Goal: Task Accomplishment & Management: Use online tool/utility

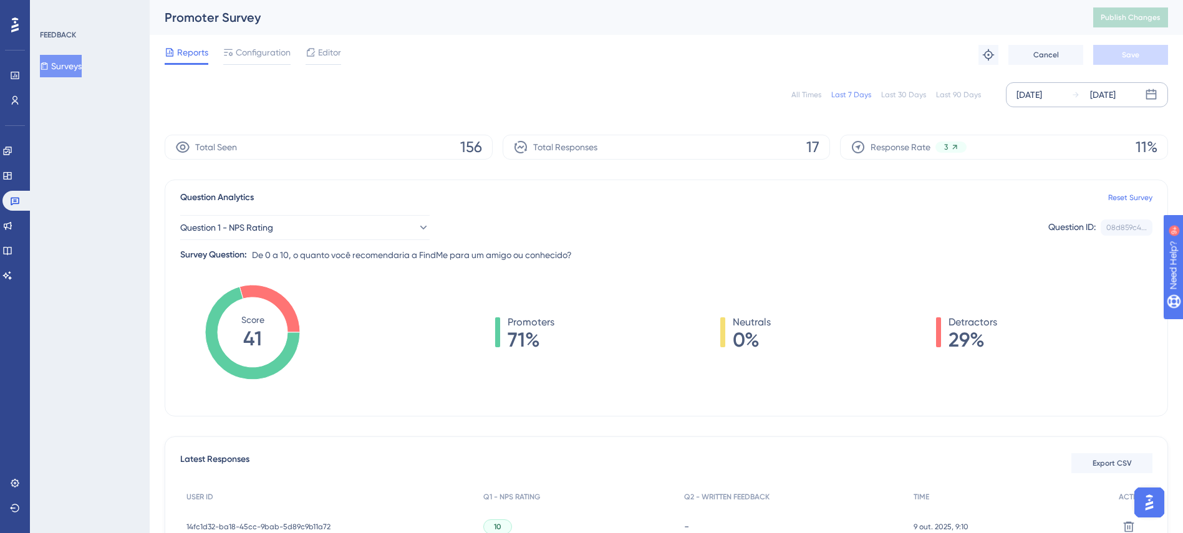
click at [1042, 94] on div "[DATE]" at bounding box center [1030, 94] width 26 height 15
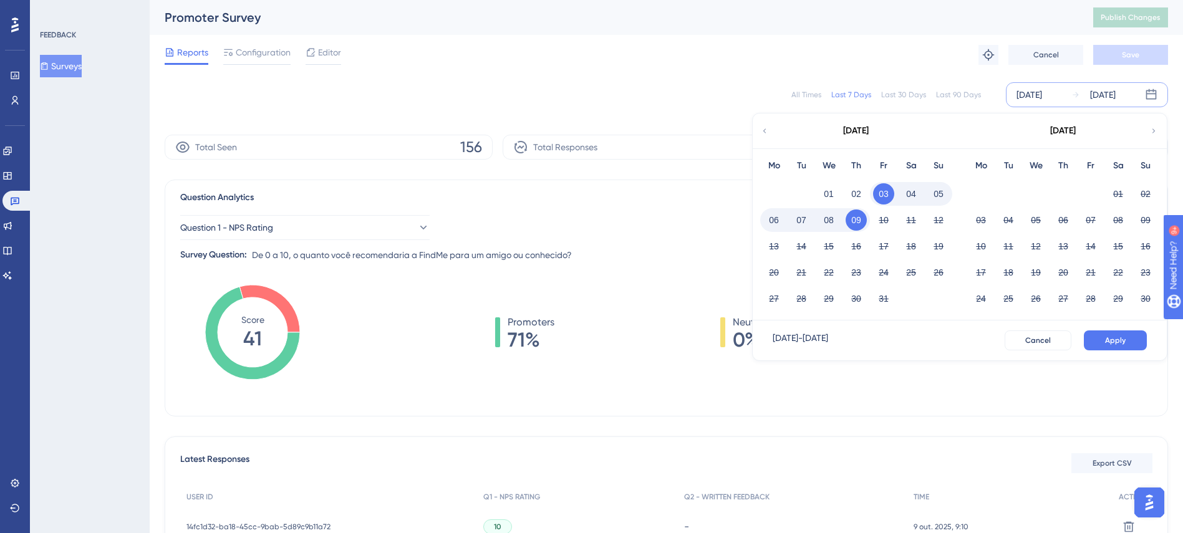
click at [883, 196] on button "03" at bounding box center [883, 193] width 21 height 21
click at [1118, 344] on span "Apply" at bounding box center [1115, 341] width 21 height 10
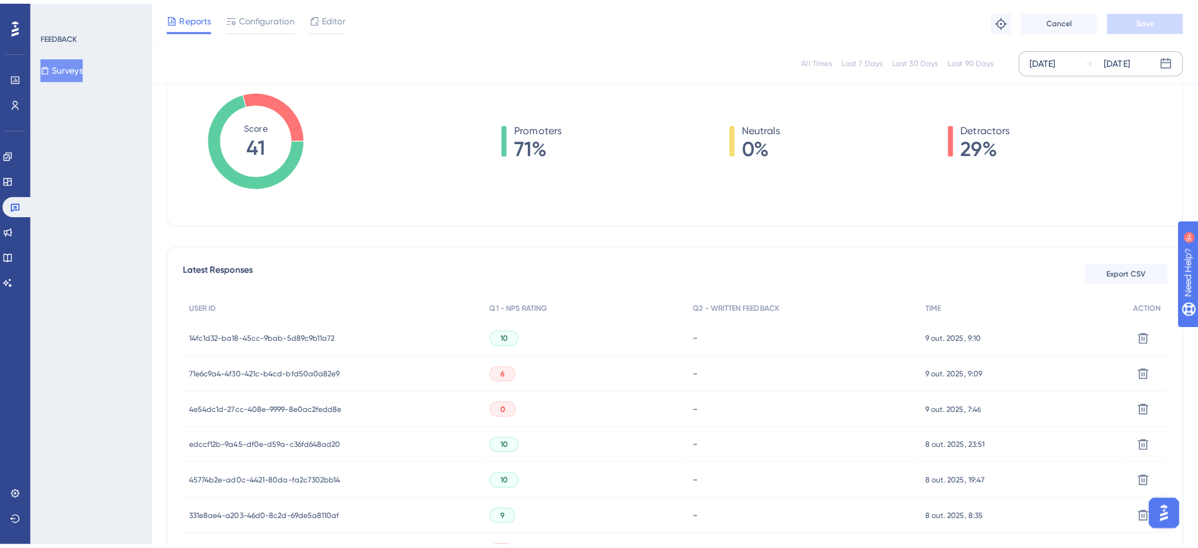
scroll to position [187, 0]
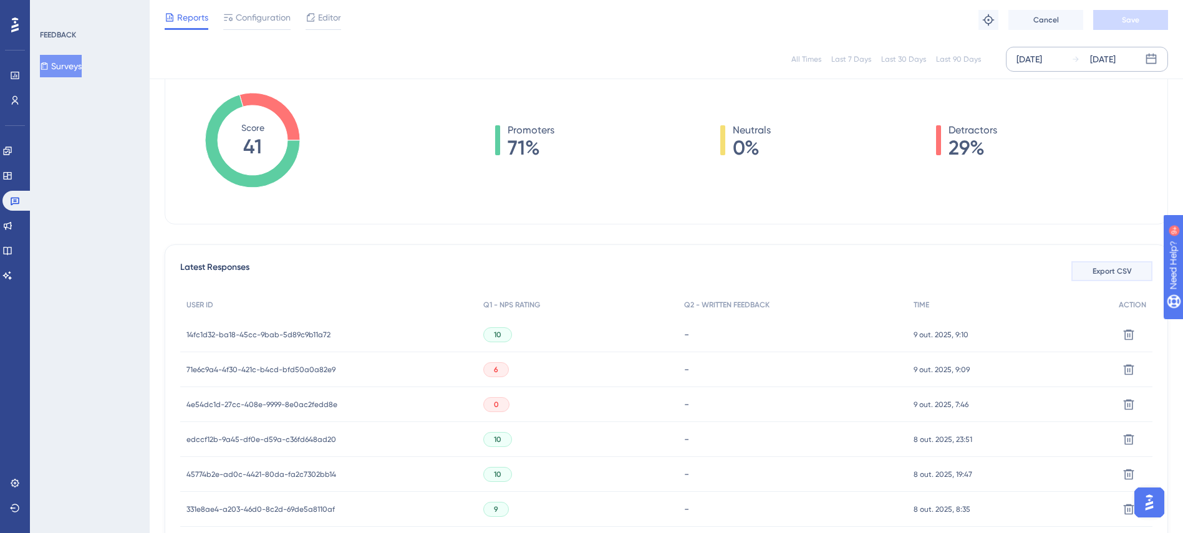
click at [1103, 273] on span "Export CSV" at bounding box center [1112, 271] width 39 height 10
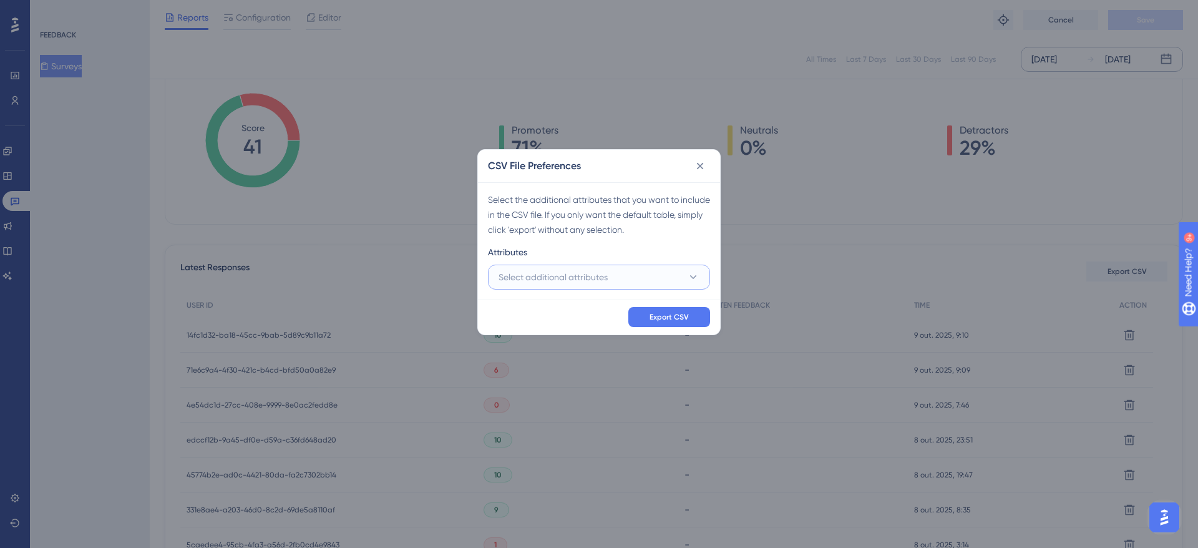
drag, startPoint x: 619, startPoint y: 280, endPoint x: 619, endPoint y: 273, distance: 6.9
click at [619, 279] on button "Select additional attributes" at bounding box center [599, 276] width 222 height 25
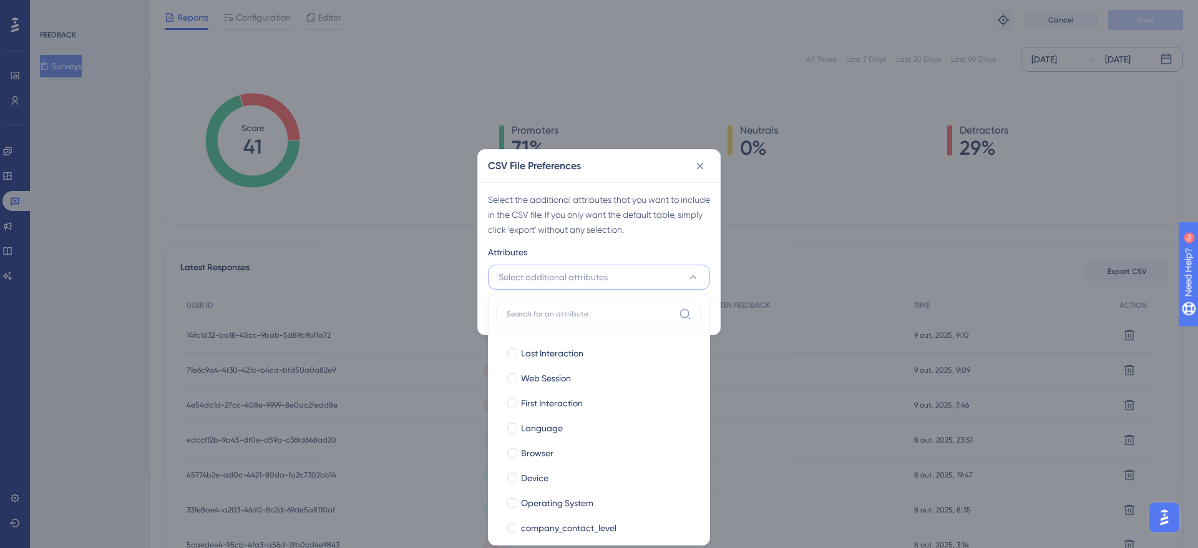
scroll to position [193, 0]
drag, startPoint x: 553, startPoint y: 354, endPoint x: 559, endPoint y: 370, distance: 17.4
click at [553, 354] on span "Last Interaction" at bounding box center [552, 353] width 62 height 15
checkbox input "true"
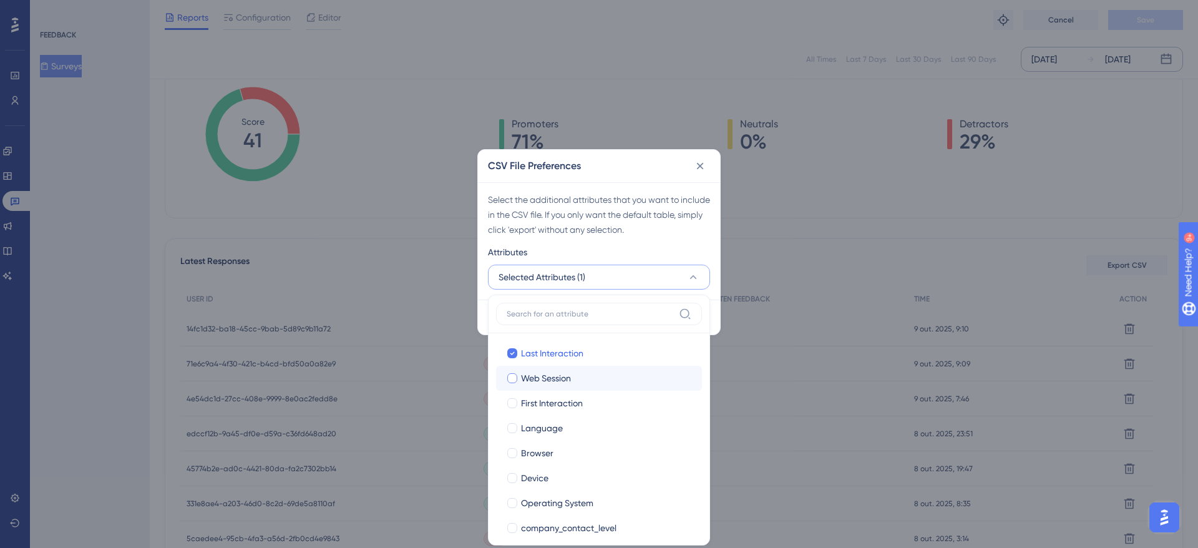
click at [560, 389] on label "Web Session Web Session" at bounding box center [599, 377] width 206 height 25
click at [513, 379] on input "Web Session" at bounding box center [512, 378] width 1 height 1
click at [560, 407] on span "First Interaction" at bounding box center [552, 402] width 62 height 15
checkbox input "true"
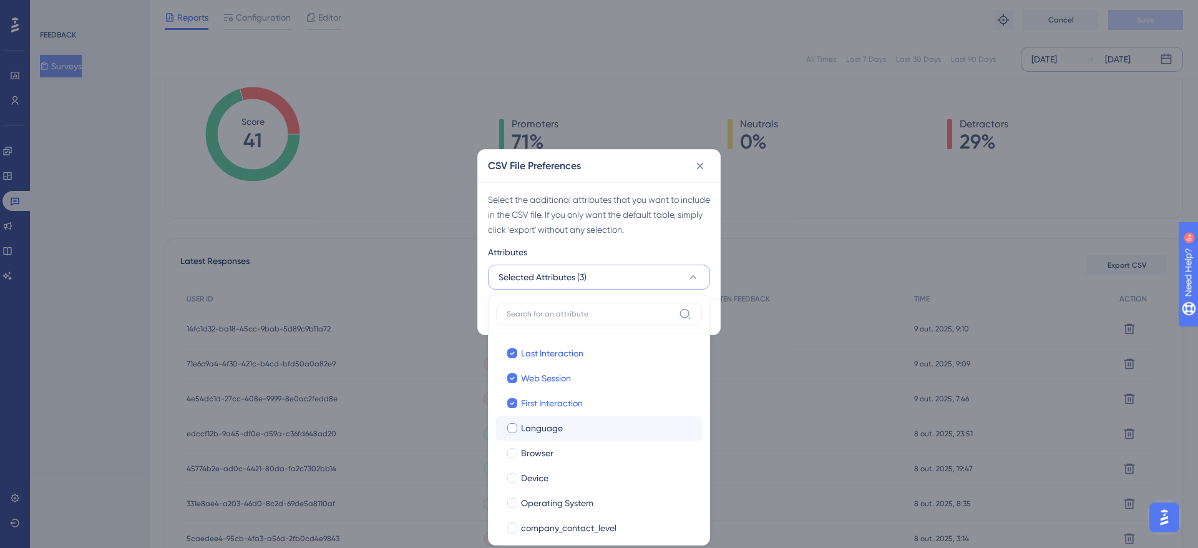
click at [554, 435] on span "Language" at bounding box center [542, 427] width 42 height 15
checkbox input "true"
click at [545, 454] on span "Browser" at bounding box center [537, 452] width 32 height 15
checkbox input "true"
click at [544, 479] on span "Device" at bounding box center [534, 477] width 27 height 15
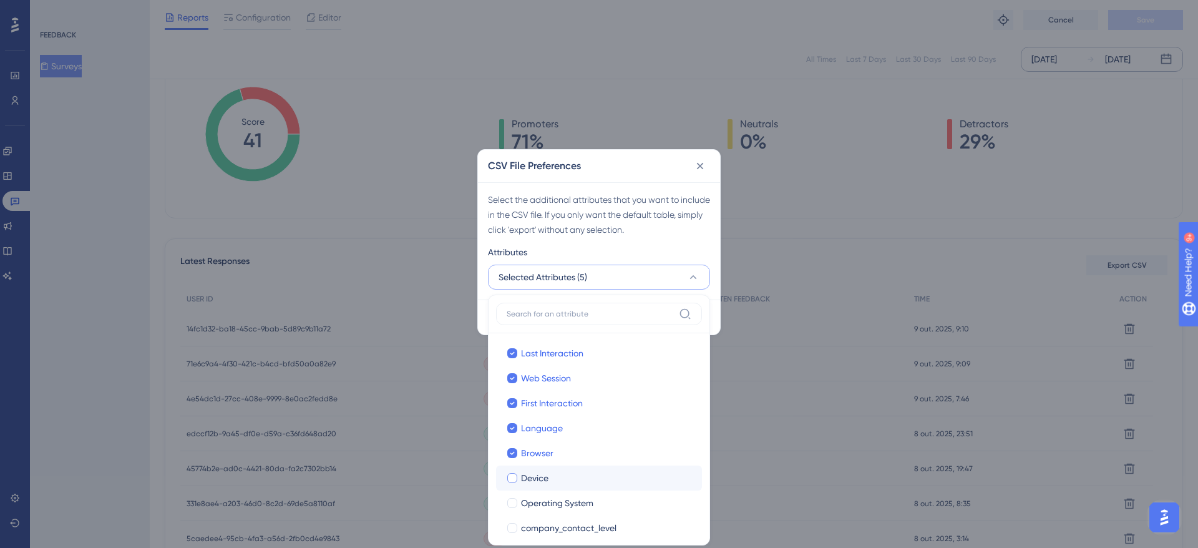
checkbox input "true"
click at [546, 495] on span "Operating System" at bounding box center [557, 502] width 72 height 15
checkbox input "true"
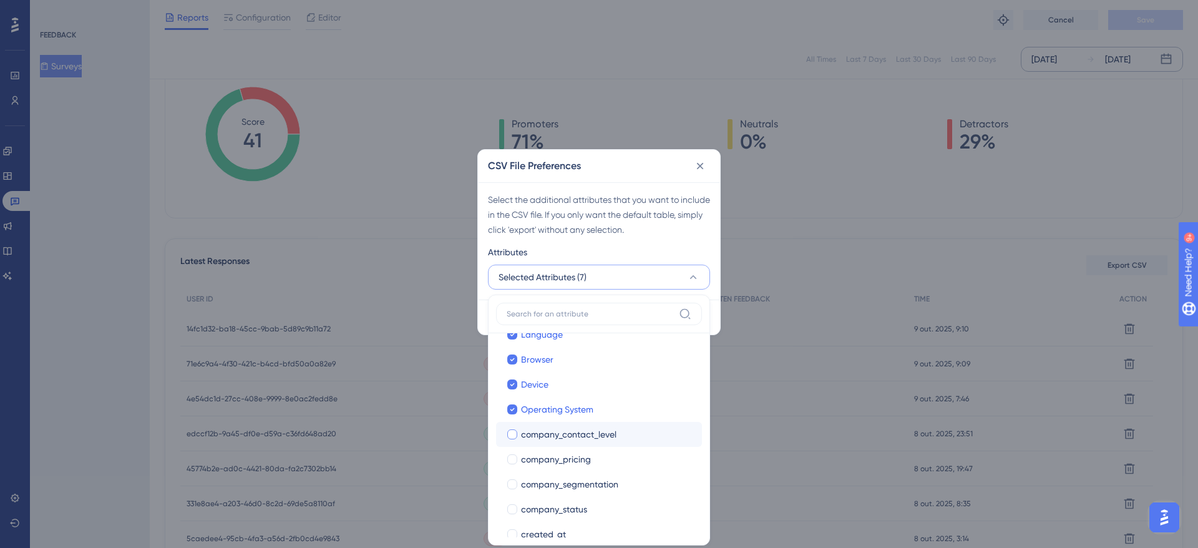
click at [570, 428] on span "company_contact_level" at bounding box center [568, 434] width 95 height 15
checkbox input "true"
click at [558, 460] on span "company_pricing" at bounding box center [556, 459] width 70 height 15
checkbox input "true"
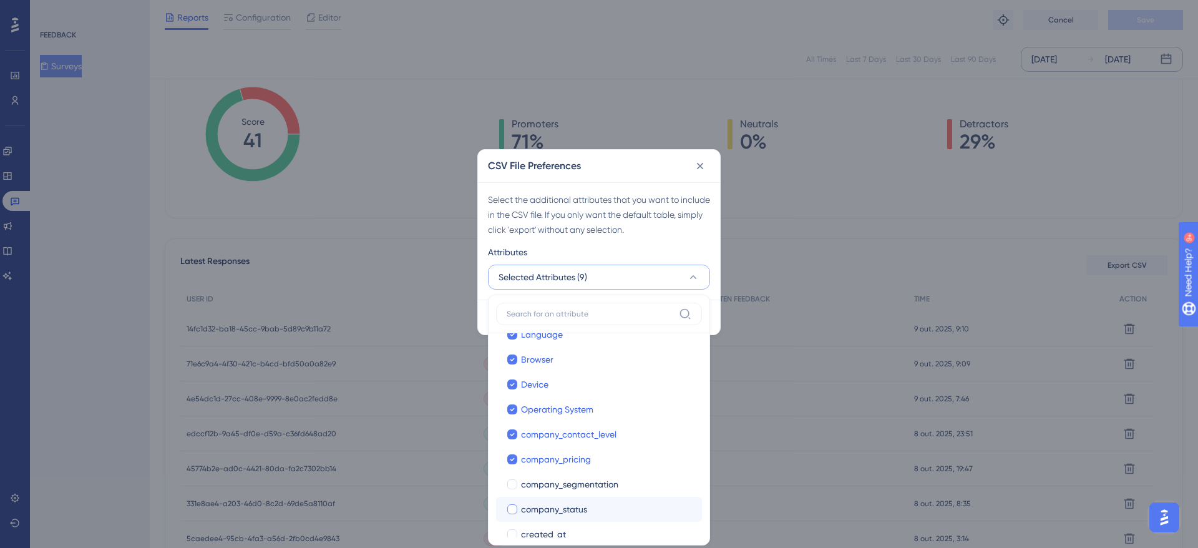
drag, startPoint x: 558, startPoint y: 483, endPoint x: 557, endPoint y: 506, distance: 22.5
click at [558, 485] on span "company_segmentation" at bounding box center [569, 484] width 97 height 15
checkbox input "true"
click at [557, 506] on span "company_status" at bounding box center [554, 508] width 66 height 15
checkbox input "true"
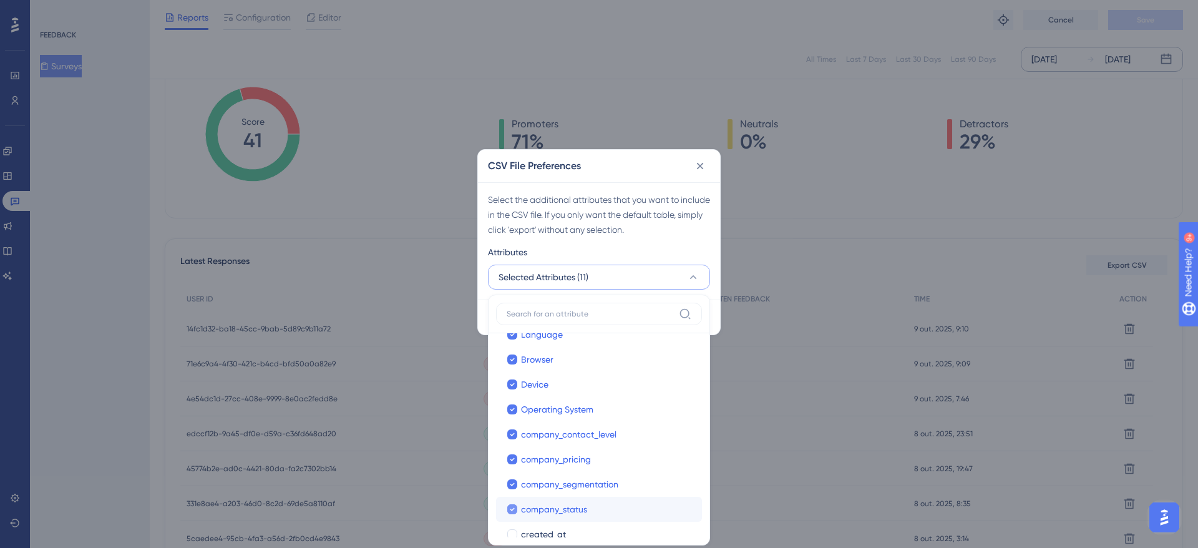
scroll to position [187, 0]
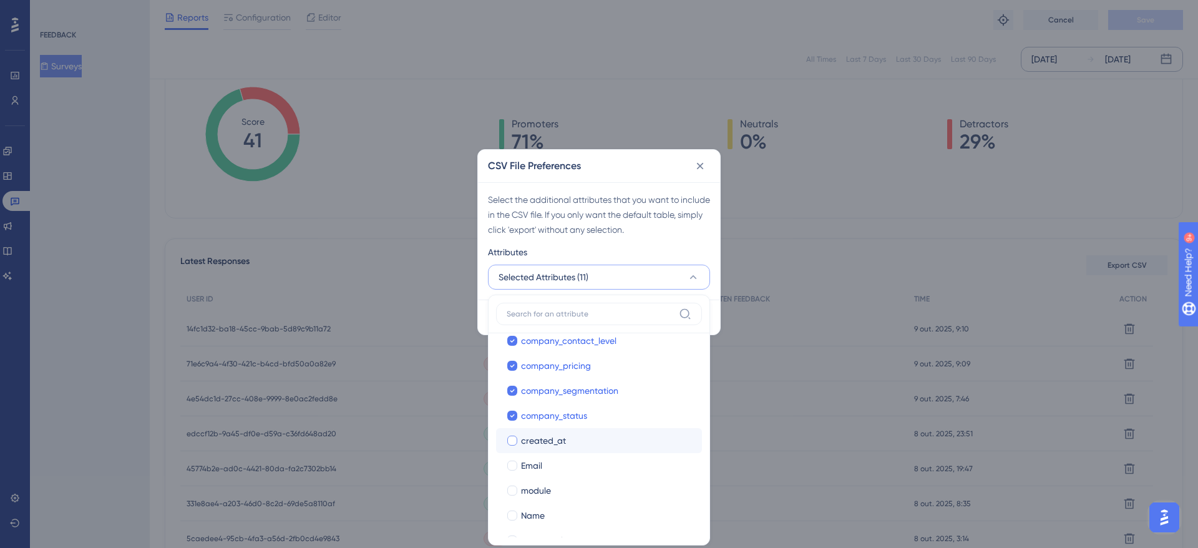
click at [554, 445] on span "created_at" at bounding box center [543, 440] width 45 height 15
checkbox input "true"
click at [545, 460] on div "Email" at bounding box center [606, 465] width 171 height 15
checkbox input "true"
click at [539, 487] on span "module" at bounding box center [536, 490] width 30 height 15
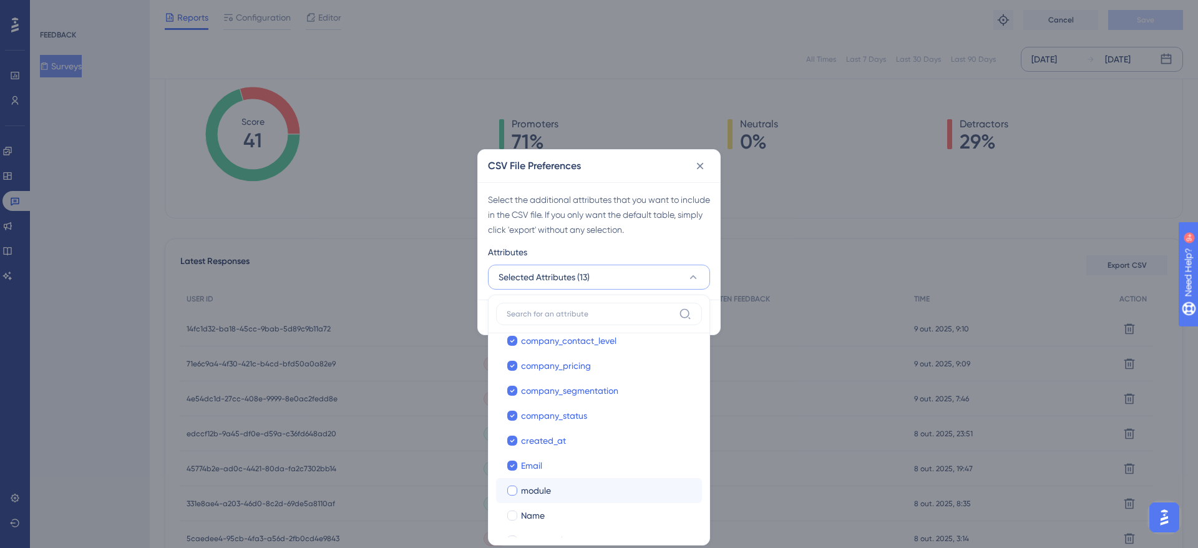
checkbox input "true"
click at [535, 509] on span "Name" at bounding box center [533, 515] width 24 height 15
checkbox input "true"
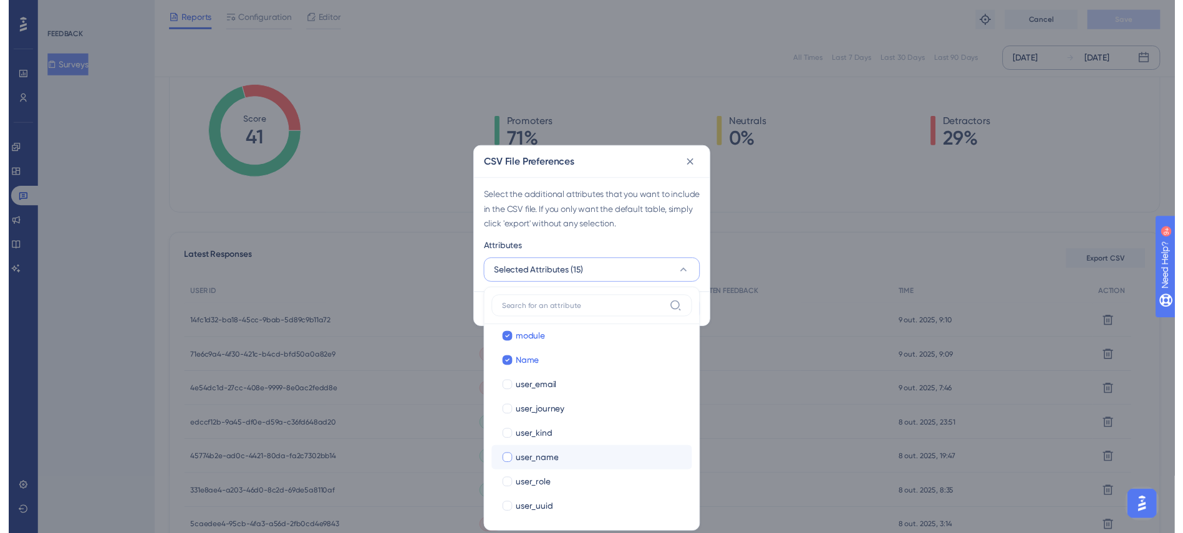
scroll to position [335, 0]
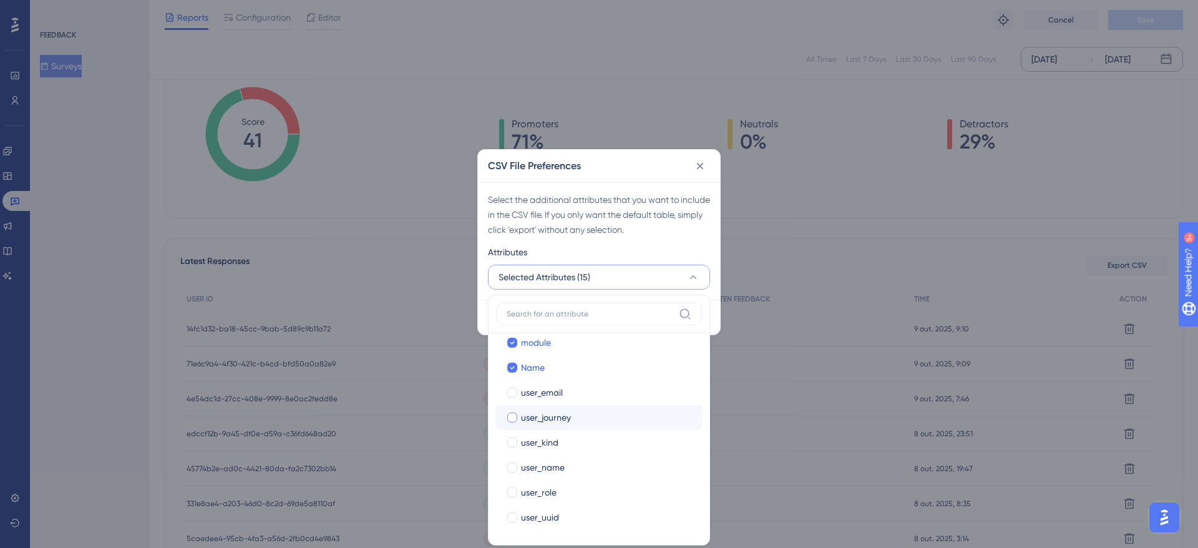
drag, startPoint x: 558, startPoint y: 392, endPoint x: 553, endPoint y: 408, distance: 16.2
click at [558, 391] on span "user_email" at bounding box center [542, 392] width 42 height 15
checkbox input "true"
click at [553, 408] on label "user_journey user_journey" at bounding box center [599, 417] width 206 height 25
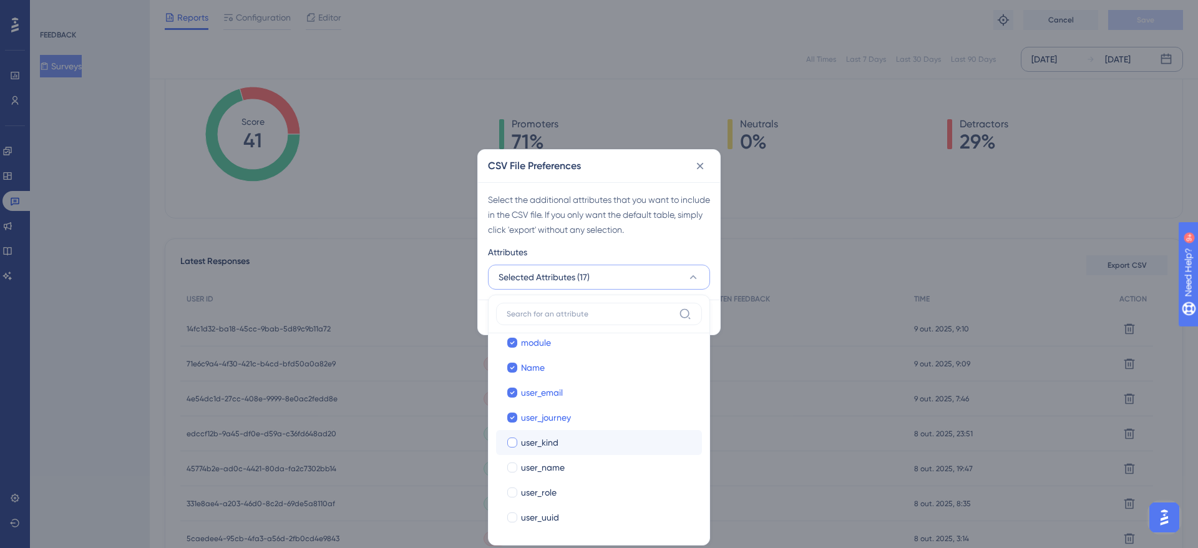
drag, startPoint x: 549, startPoint y: 437, endPoint x: 553, endPoint y: 467, distance: 29.5
click at [549, 437] on span "user_kind" at bounding box center [539, 442] width 37 height 15
checkbox input "true"
click at [550, 471] on span "user_name" at bounding box center [543, 467] width 44 height 15
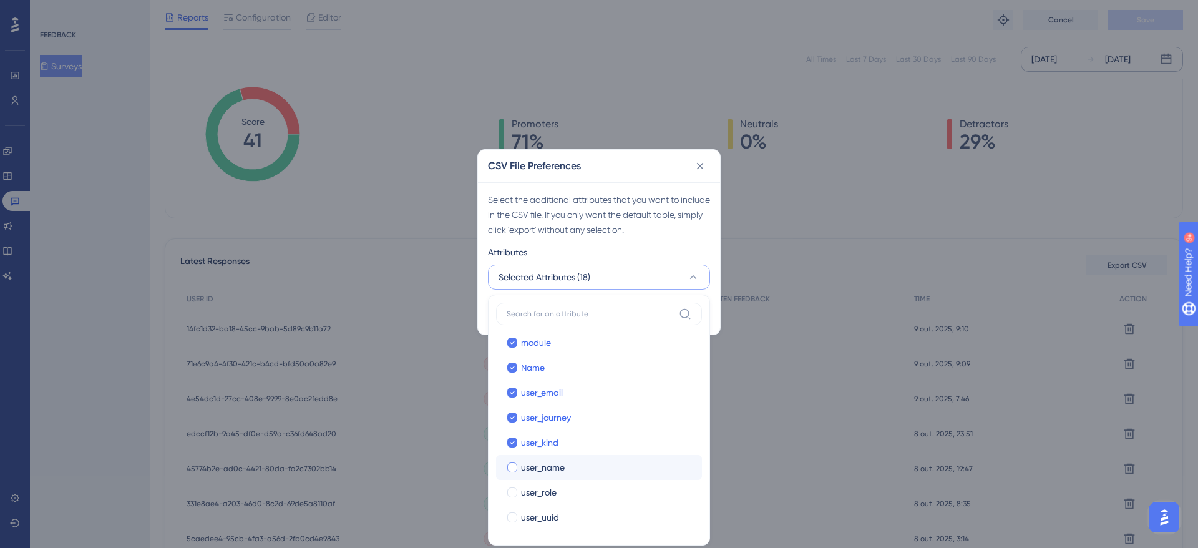
checkbox input "true"
drag, startPoint x: 546, startPoint y: 493, endPoint x: 547, endPoint y: 506, distance: 13.1
click at [546, 493] on span "user_role" at bounding box center [539, 492] width 36 height 15
checkbox input "true"
click at [543, 515] on span "user_uuid" at bounding box center [540, 517] width 38 height 15
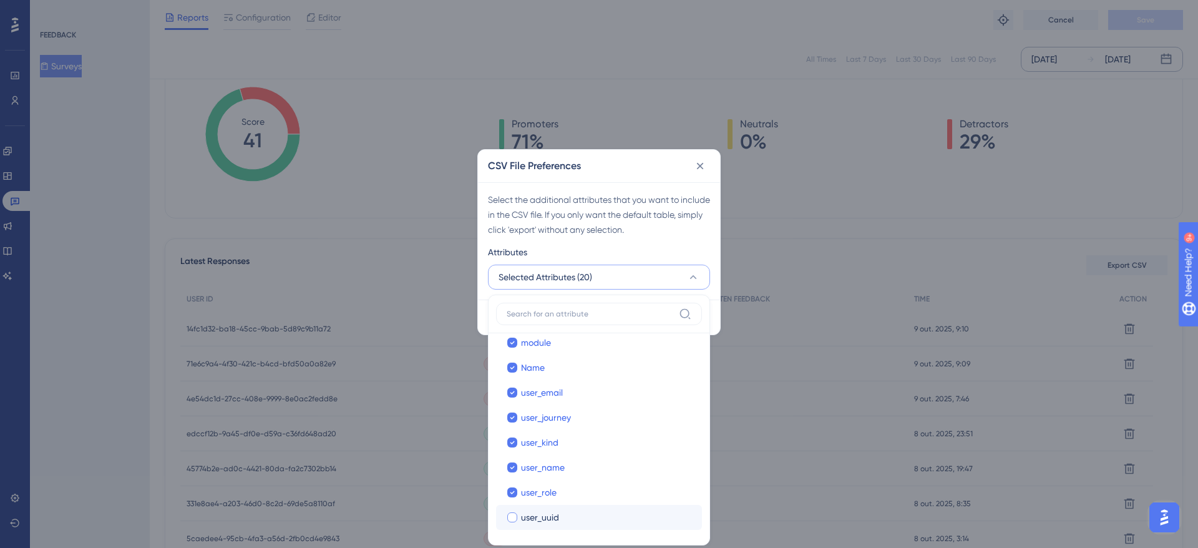
checkbox input "true"
click at [674, 249] on div "Attributes" at bounding box center [599, 254] width 222 height 20
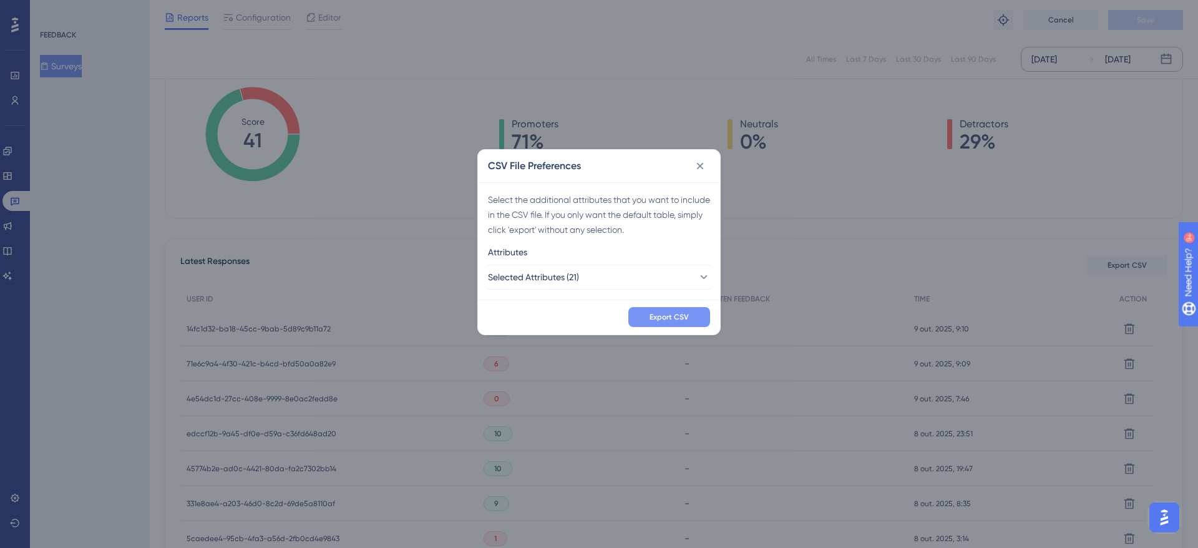
click at [662, 311] on button "Export CSV" at bounding box center [669, 317] width 82 height 20
